Goal: Task Accomplishment & Management: Use online tool/utility

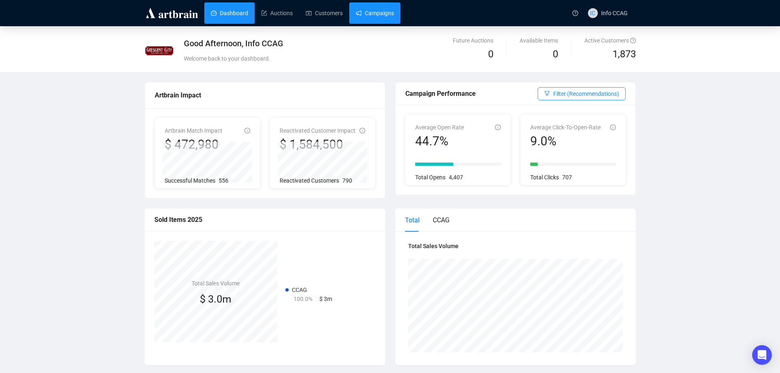
click at [383, 15] on link "Campaigns" at bounding box center [375, 12] width 38 height 21
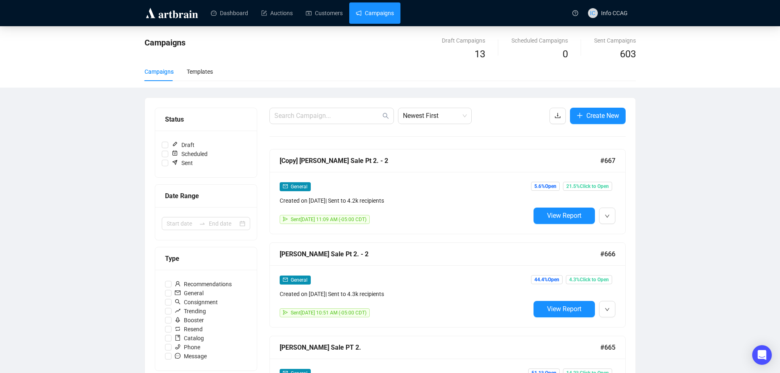
scroll to position [41, 0]
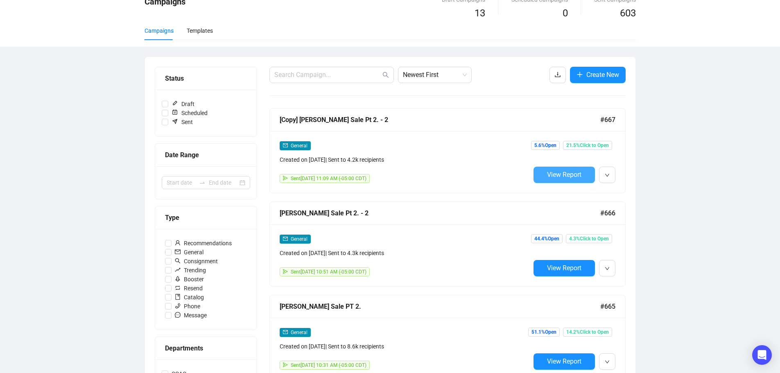
click at [570, 174] on span "View Report" at bounding box center [564, 175] width 34 height 8
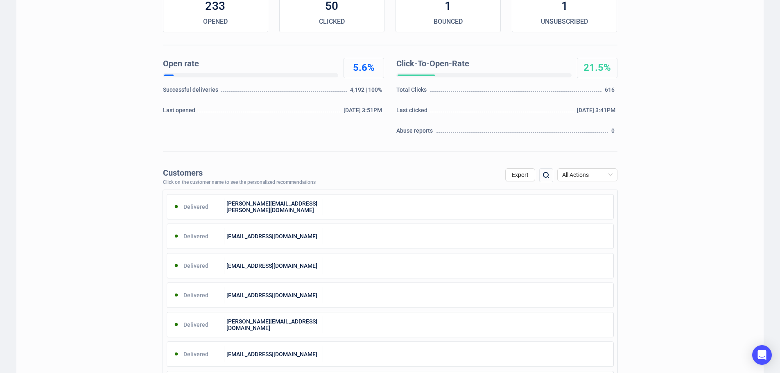
scroll to position [164, 0]
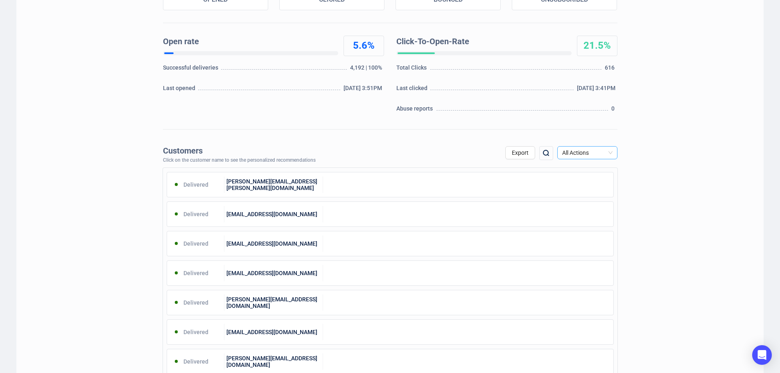
click at [606, 150] on span "All Actions" at bounding box center [587, 153] width 50 height 12
click at [596, 219] on div "Unsubscribe" at bounding box center [587, 221] width 47 height 9
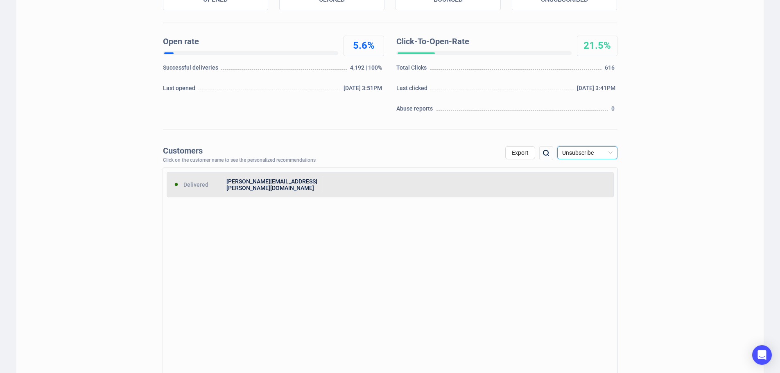
click at [321, 190] on div "[PERSON_NAME][EMAIL_ADDRESS][PERSON_NAME][DOMAIN_NAME]" at bounding box center [273, 184] width 99 height 16
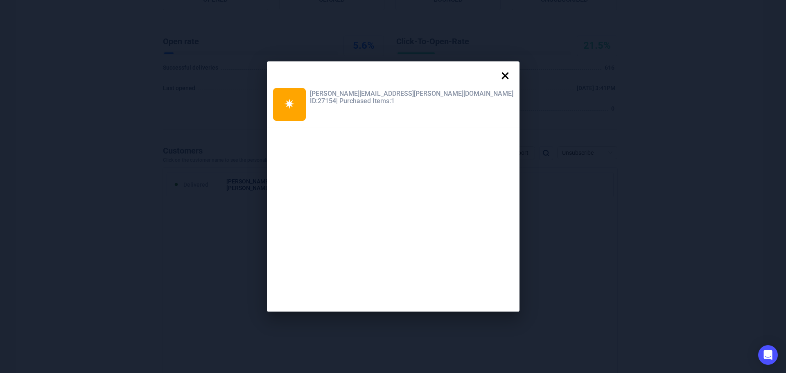
click at [497, 75] on icon at bounding box center [505, 76] width 16 height 16
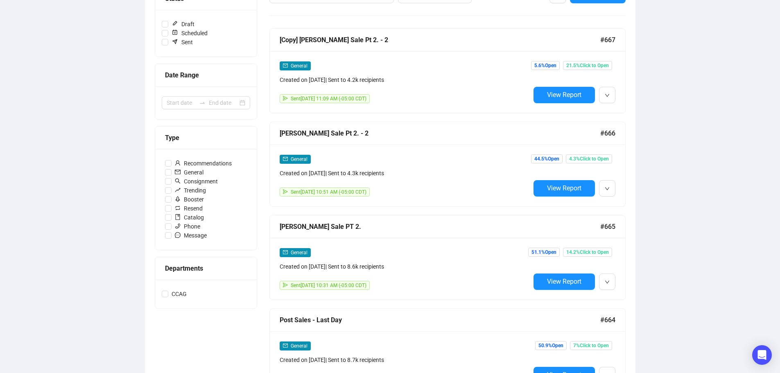
scroll to position [123, 0]
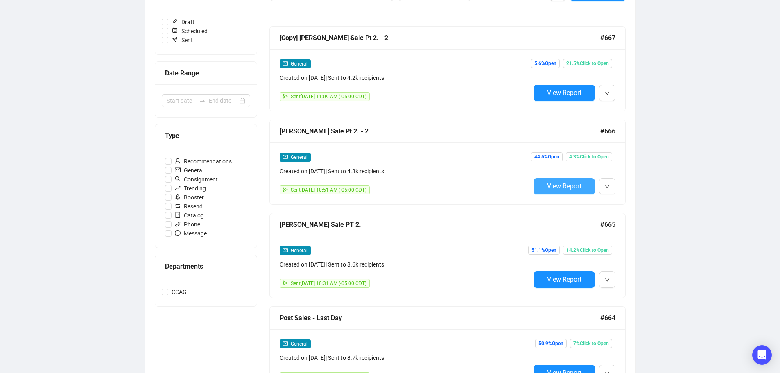
click at [559, 186] on span "View Report" at bounding box center [564, 186] width 34 height 8
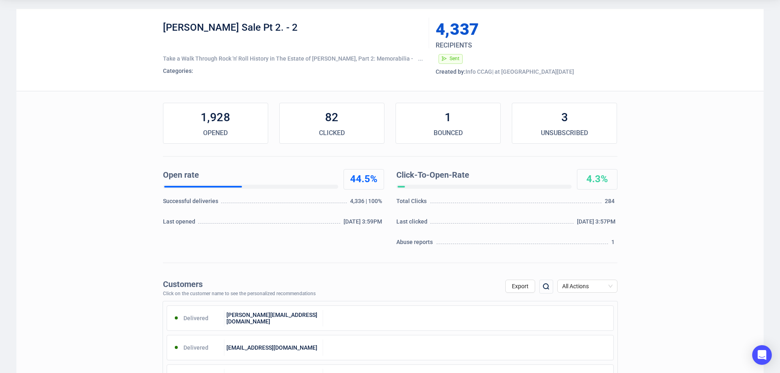
scroll to position [82, 0]
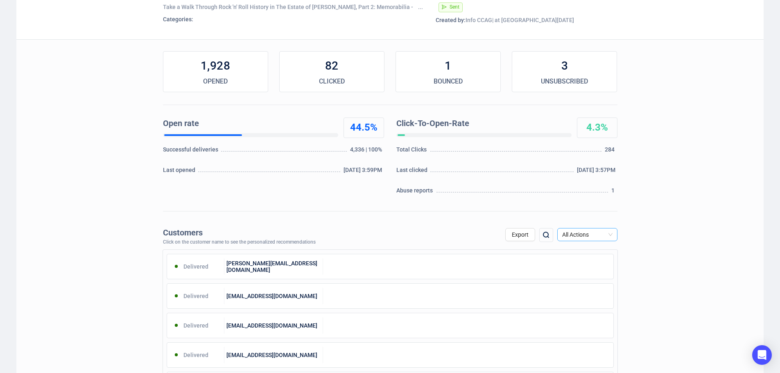
click at [594, 235] on span "All Actions" at bounding box center [587, 234] width 50 height 12
click at [584, 302] on div "Unsubscribe" at bounding box center [587, 303] width 47 height 9
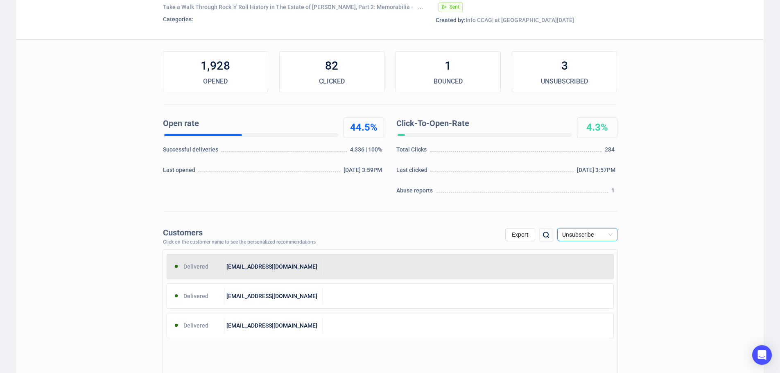
click at [297, 267] on div "[EMAIL_ADDRESS][DOMAIN_NAME]" at bounding box center [273, 266] width 99 height 16
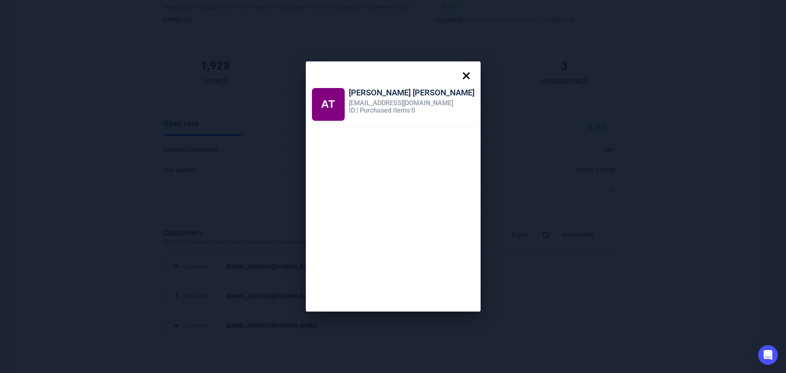
click at [458, 73] on icon at bounding box center [466, 76] width 16 height 16
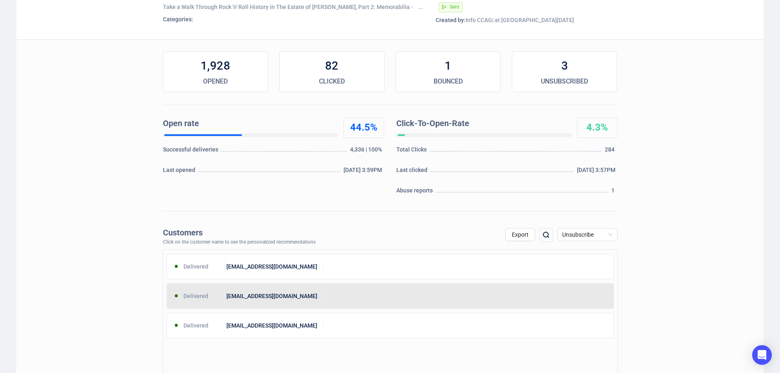
click at [303, 299] on div "[EMAIL_ADDRESS][DOMAIN_NAME]" at bounding box center [273, 296] width 99 height 16
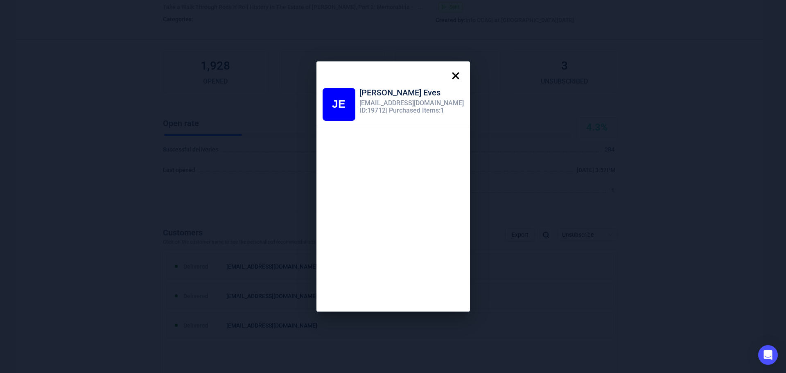
click at [448, 72] on icon at bounding box center [456, 76] width 16 height 16
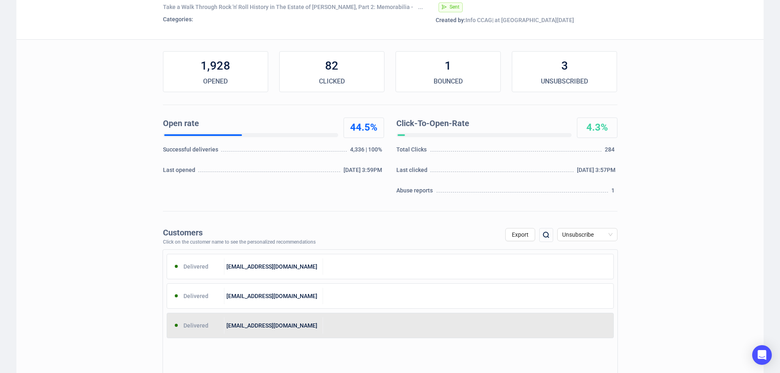
click at [327, 322] on div at bounding box center [468, 325] width 290 height 16
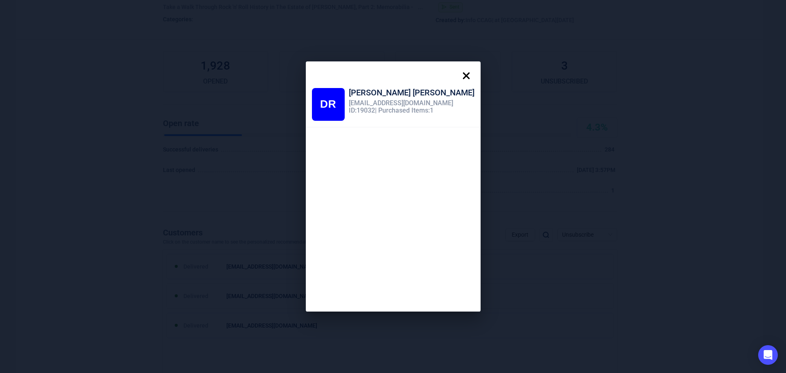
click at [458, 74] on icon at bounding box center [466, 76] width 16 height 16
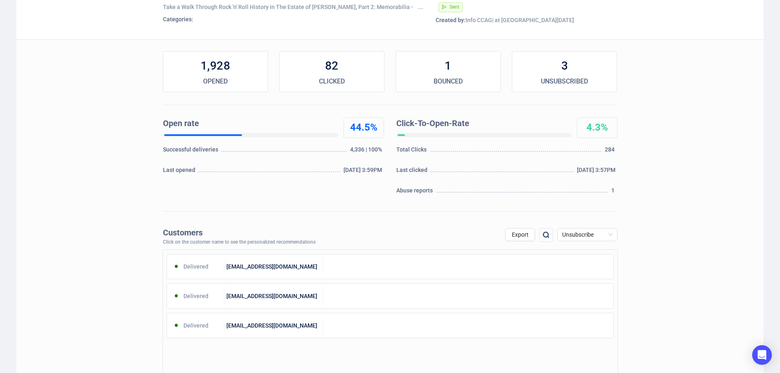
scroll to position [0, 0]
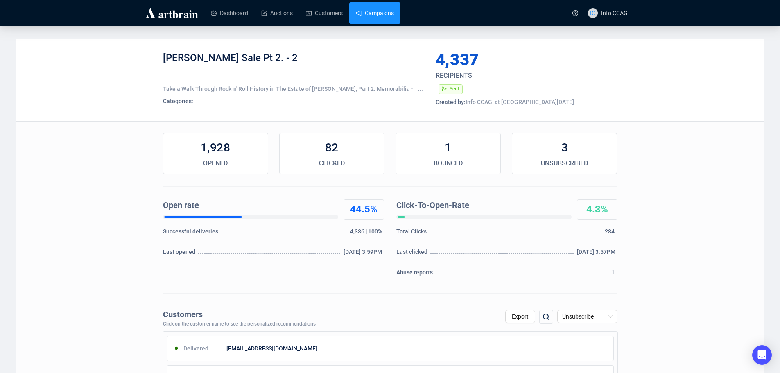
click at [383, 10] on link "Campaigns" at bounding box center [375, 12] width 38 height 21
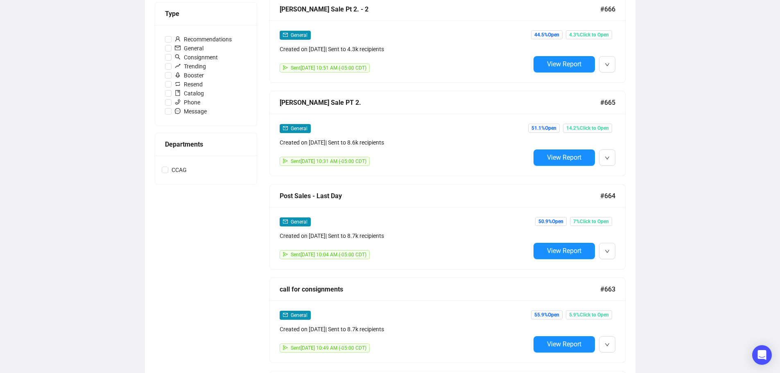
scroll to position [246, 0]
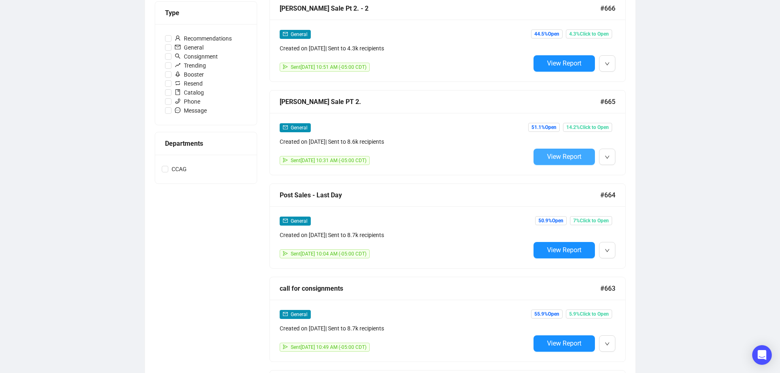
click at [565, 156] on span "View Report" at bounding box center [564, 157] width 34 height 8
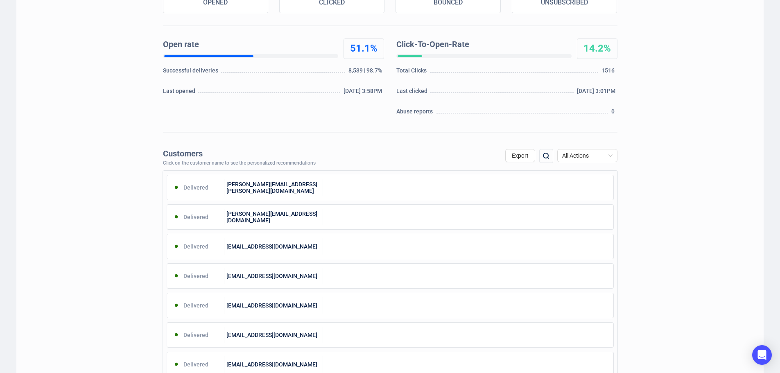
scroll to position [164, 0]
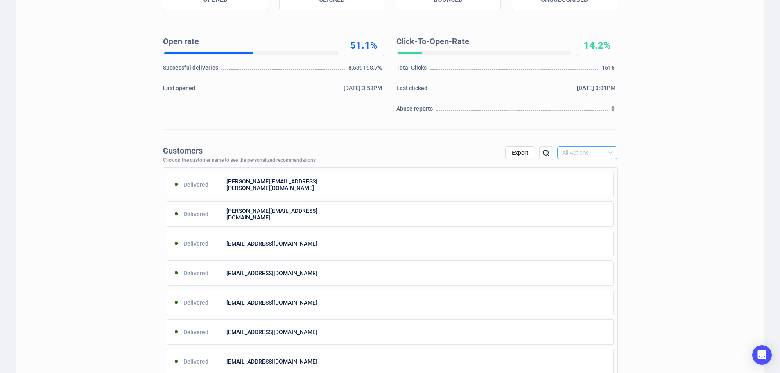
click at [604, 151] on span "All Actions" at bounding box center [587, 153] width 50 height 12
click at [586, 221] on div "Unsubscribe" at bounding box center [587, 221] width 47 height 9
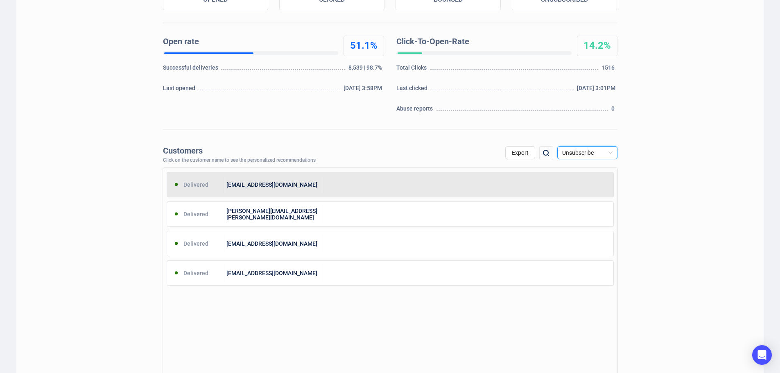
click at [416, 182] on div at bounding box center [468, 184] width 290 height 16
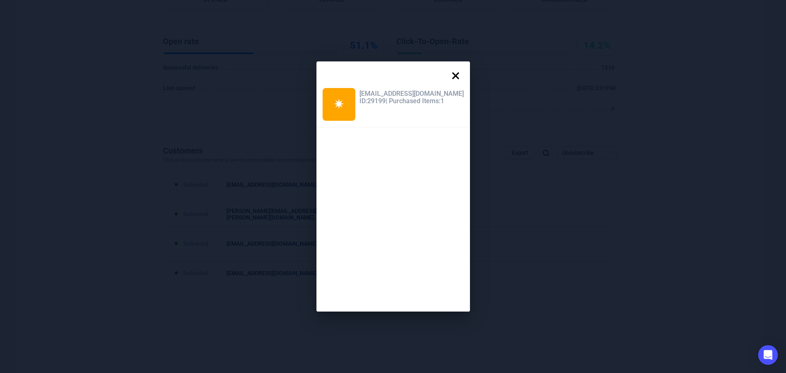
click at [459, 74] on div at bounding box center [394, 73] width 154 height 24
click at [450, 75] on icon at bounding box center [456, 76] width 16 height 16
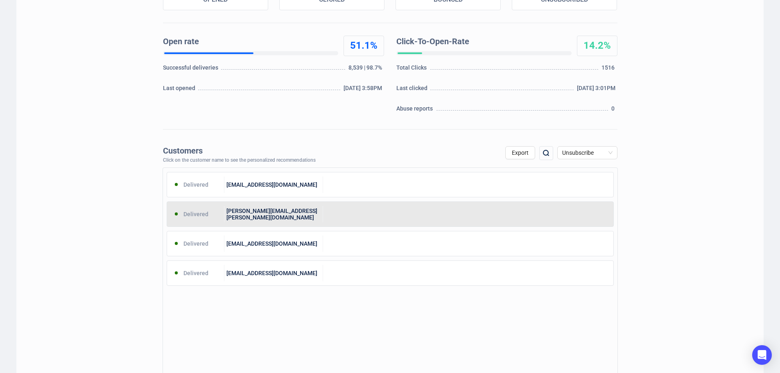
click at [376, 212] on div at bounding box center [468, 214] width 290 height 16
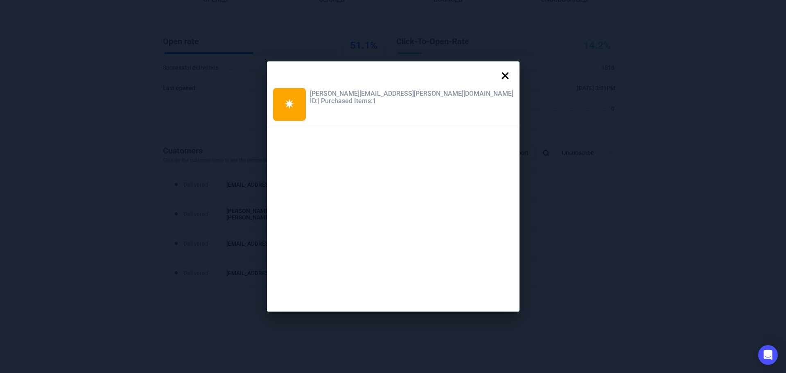
click at [502, 75] on icon at bounding box center [505, 75] width 7 height 7
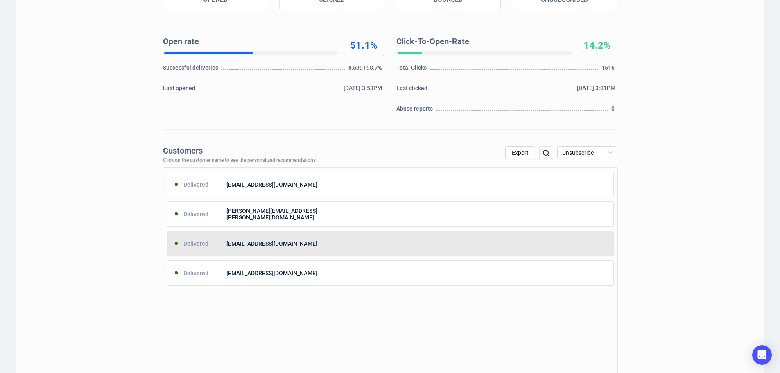
click at [324, 241] on div at bounding box center [468, 243] width 290 height 16
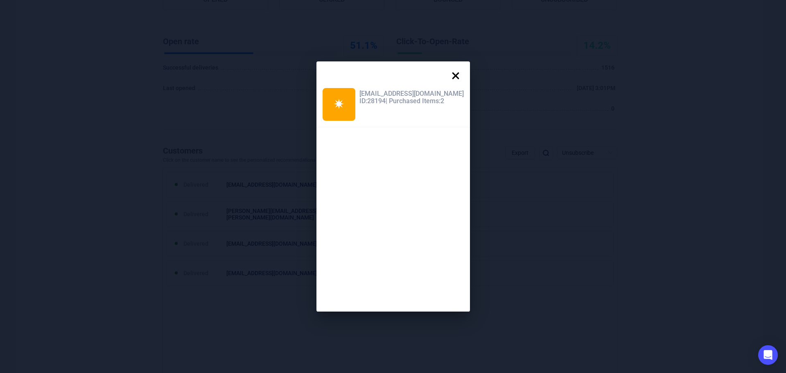
click at [448, 78] on icon at bounding box center [456, 76] width 16 height 16
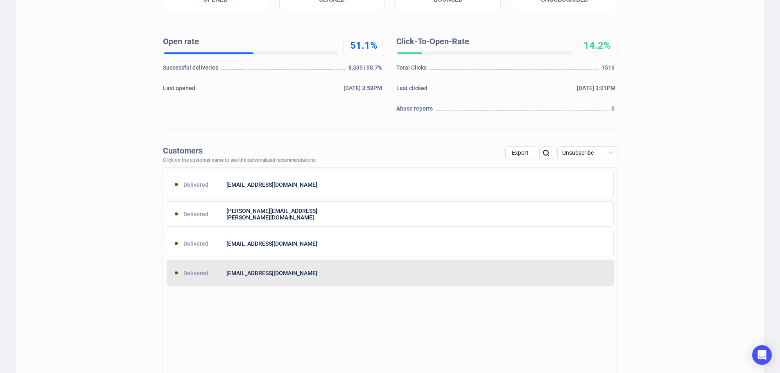
click at [282, 278] on div "[EMAIL_ADDRESS][DOMAIN_NAME]" at bounding box center [273, 273] width 99 height 16
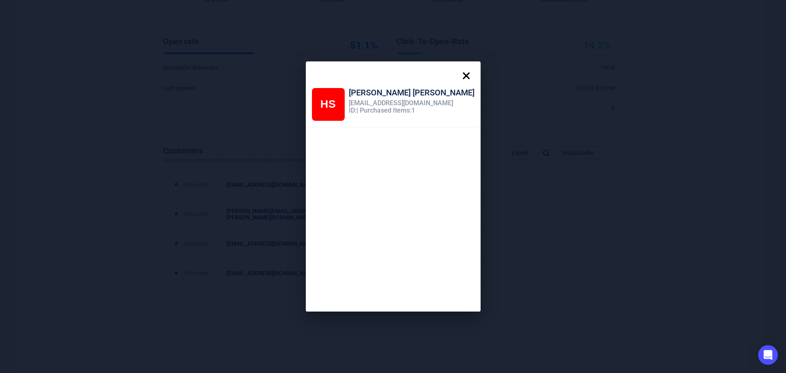
click at [463, 74] on icon at bounding box center [466, 75] width 7 height 7
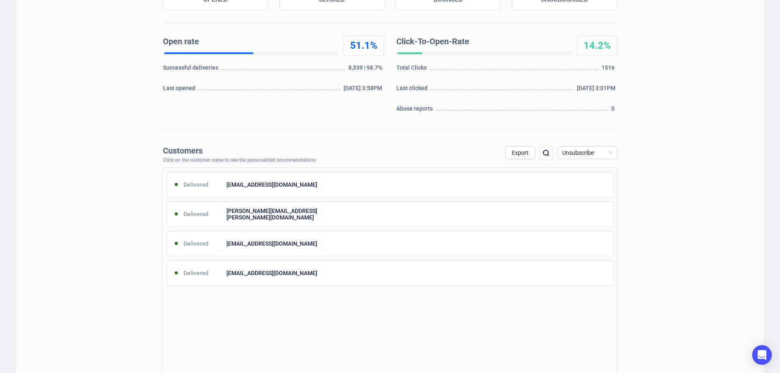
scroll to position [0, 0]
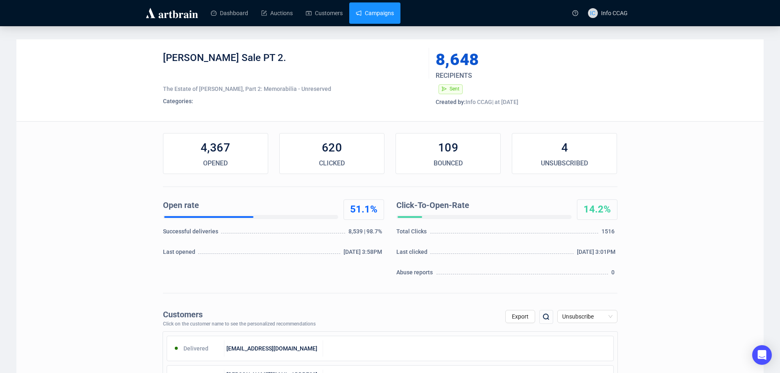
click at [384, 10] on link "Campaigns" at bounding box center [375, 12] width 38 height 21
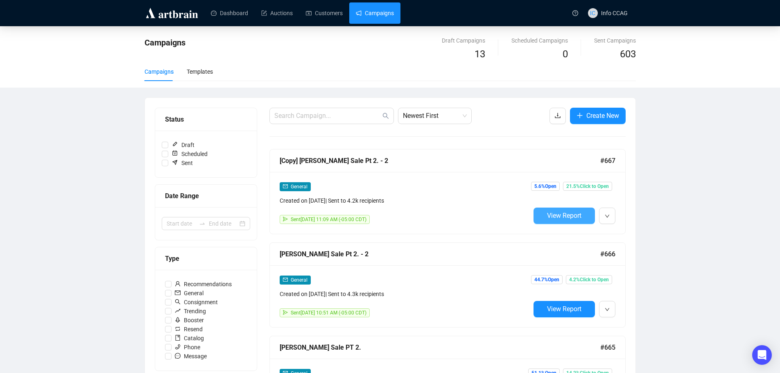
click at [571, 210] on button "View Report" at bounding box center [564, 216] width 61 height 16
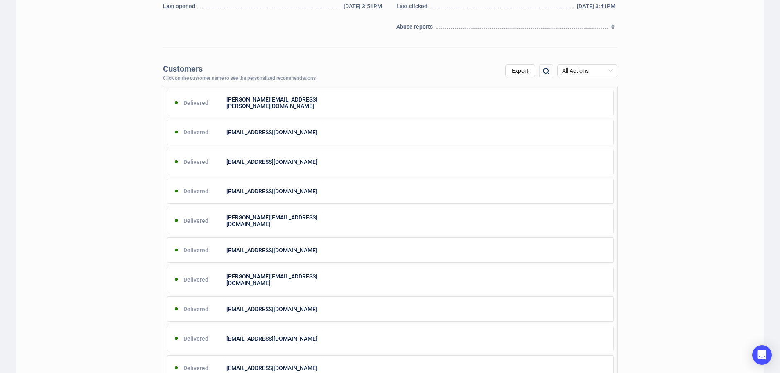
scroll to position [491, 0]
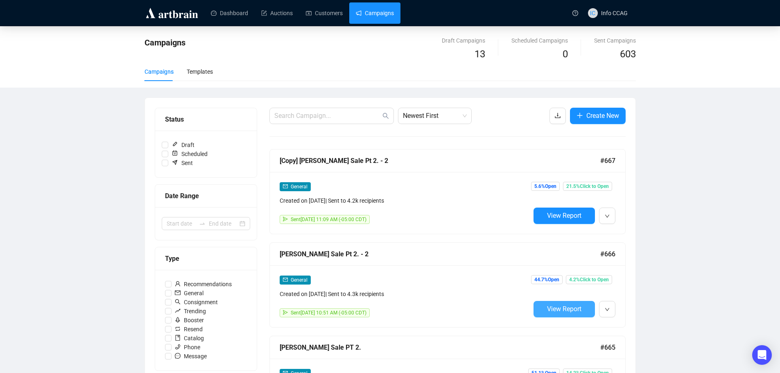
click at [558, 302] on button "View Report" at bounding box center [564, 309] width 61 height 16
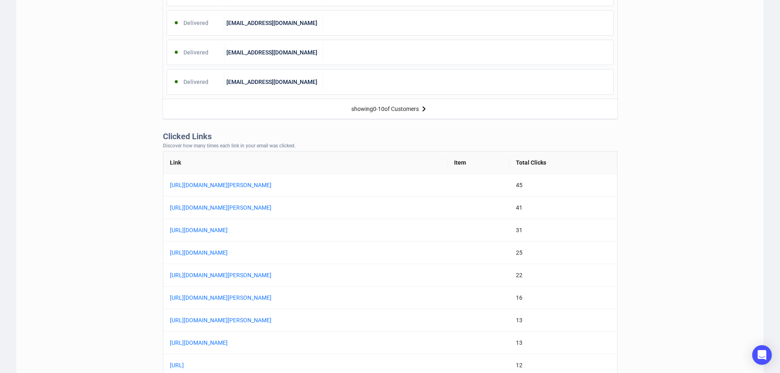
scroll to position [532, 0]
click at [356, 207] on link "[URL][DOMAIN_NAME][PERSON_NAME]" at bounding box center [272, 207] width 205 height 9
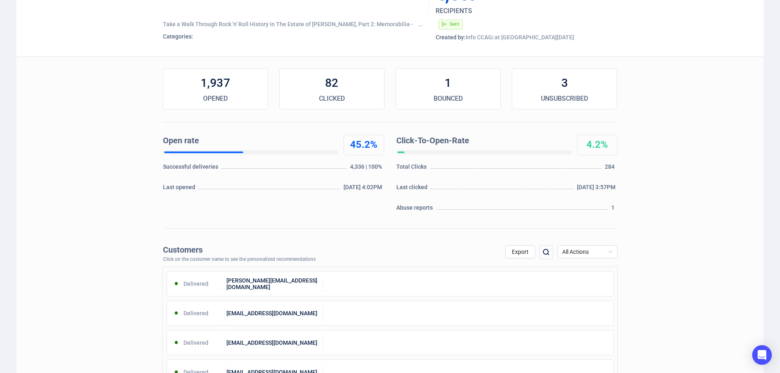
scroll to position [0, 0]
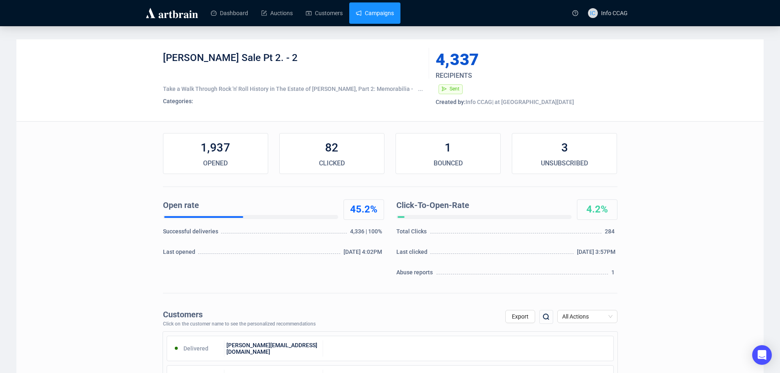
click at [377, 16] on link "Campaigns" at bounding box center [375, 12] width 38 height 21
